Goal: Task Accomplishment & Management: Complete application form

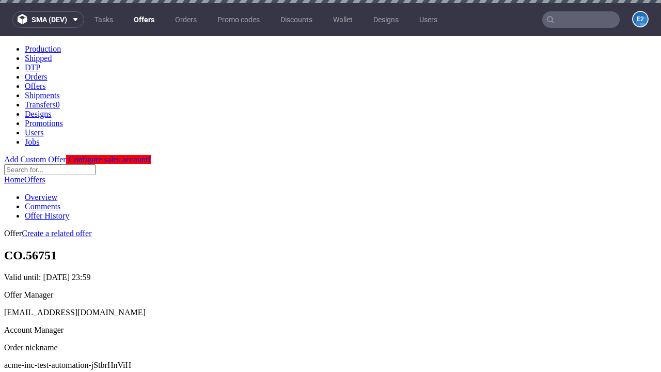
scroll to position [3, 0]
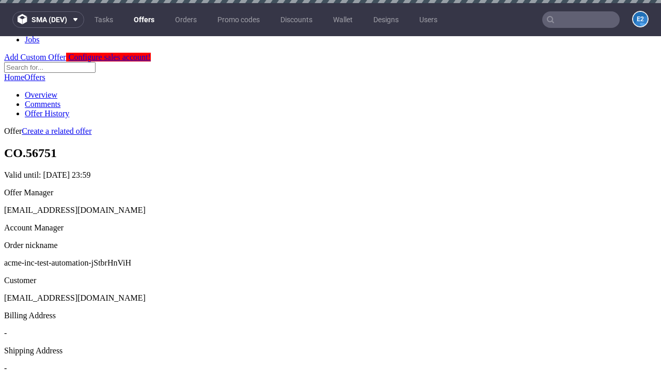
scroll to position [3, 0]
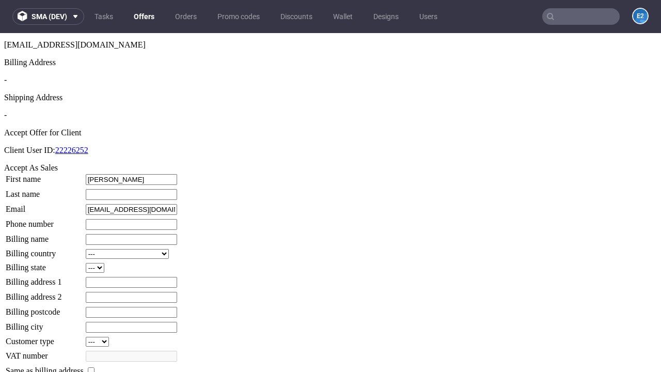
type input "[PERSON_NAME]"
type input "Pouros"
type input "1509813888"
type input "Bridget36"
select select "13"
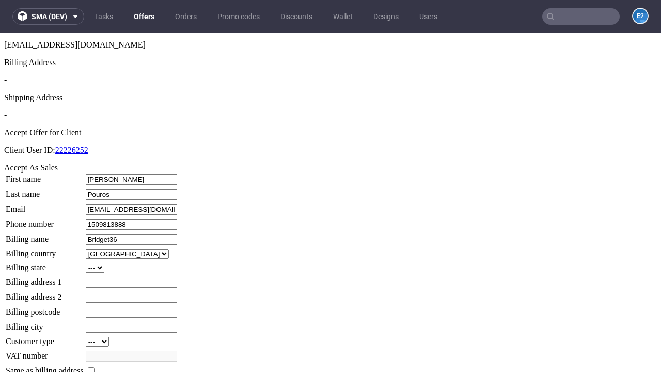
type input "Bridget36"
select select "132"
type input "41 [PERSON_NAME] Walk"
type input "NQ2 6HA"
type input "North Ziemeton"
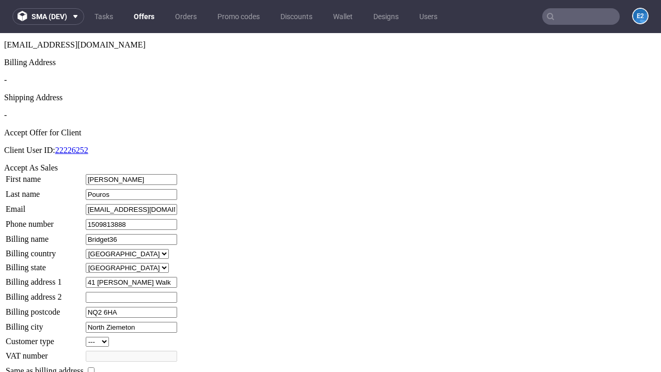
click at [95, 367] on input "checkbox" at bounding box center [91, 370] width 7 height 7
checkbox input "true"
type input "Bridget36"
select select "13"
type input "41 [PERSON_NAME] Walk"
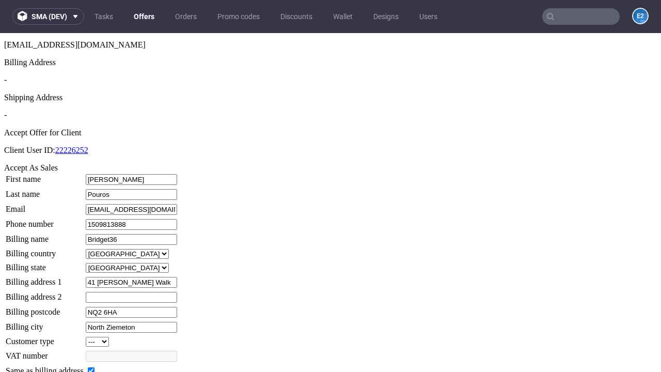
type input "NQ2 6HA"
type input "North Ziemeton"
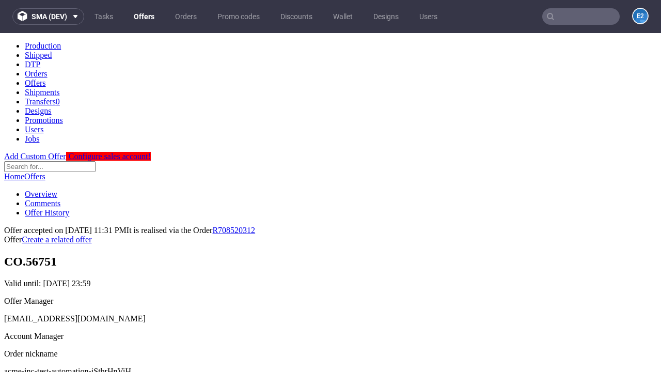
scroll to position [0, 0]
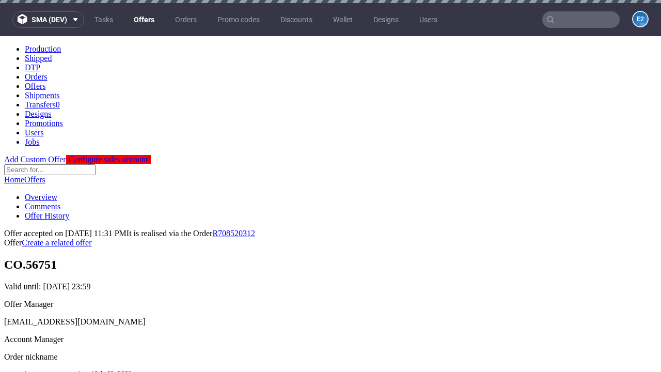
type input "[DATE]"
select select "12214305"
type input "In progress..."
